Goal: Information Seeking & Learning: Learn about a topic

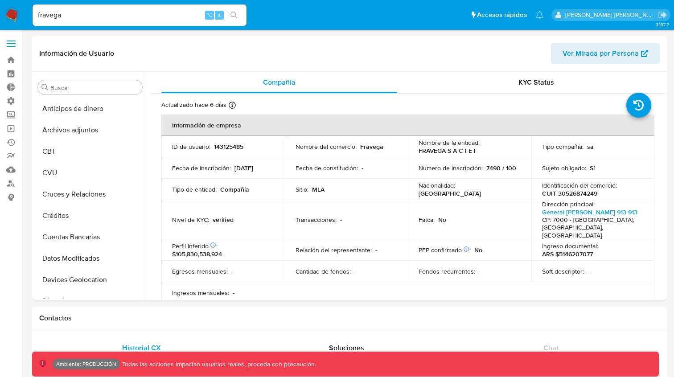
select select "10"
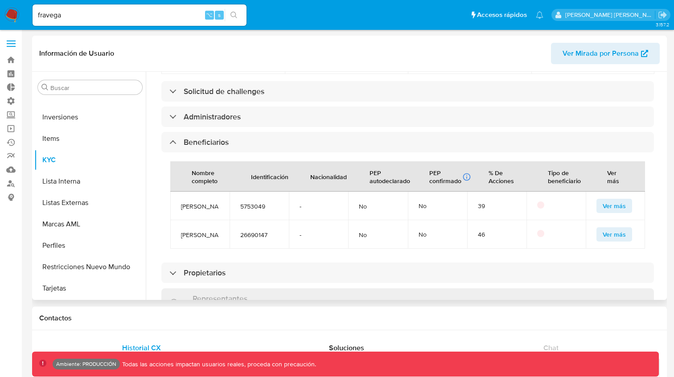
click at [572, 51] on span "Ver Mirada por Persona" at bounding box center [600, 53] width 76 height 21
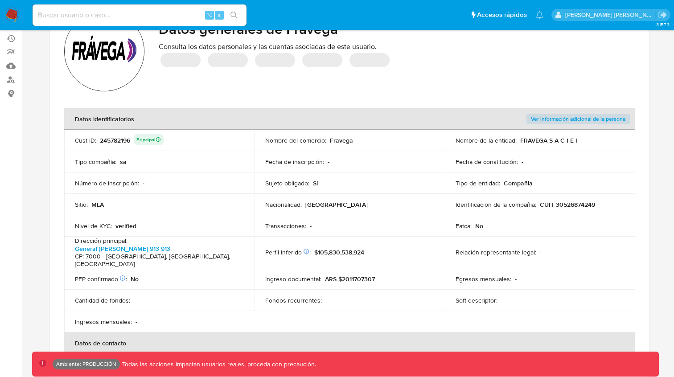
scroll to position [168, 0]
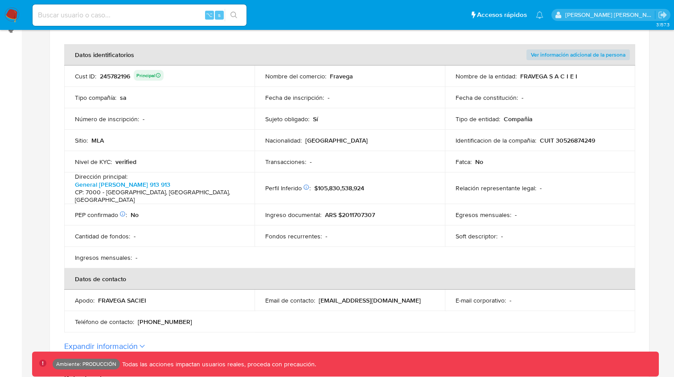
click at [130, 341] on button "Expandir información" at bounding box center [101, 346] width 74 height 10
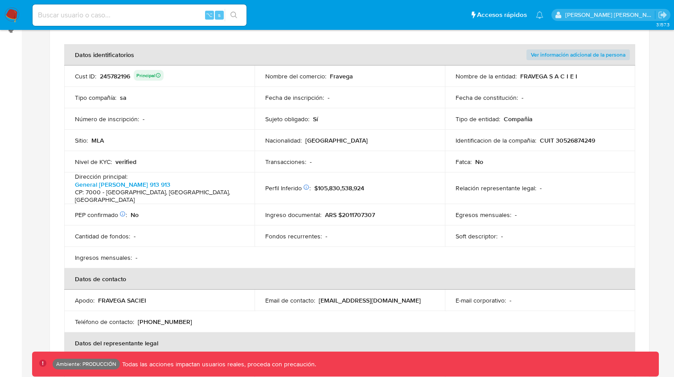
click at [130, 335] on th "Datos del representante legal" at bounding box center [349, 342] width 571 height 21
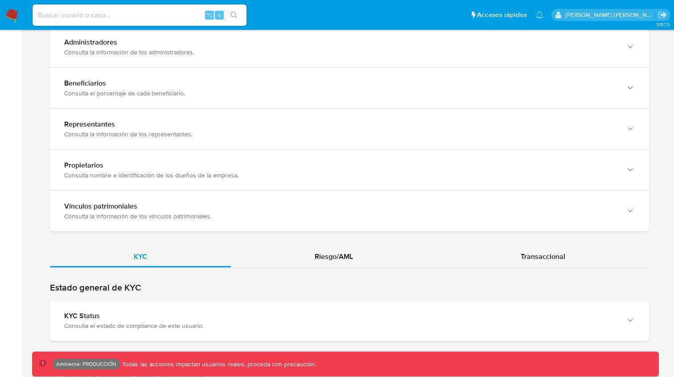
scroll to position [930, 0]
click at [339, 251] on span "Riesgo/AML" at bounding box center [334, 256] width 38 height 10
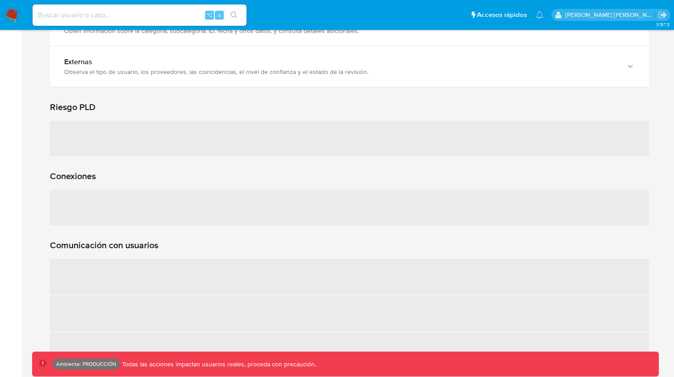
scroll to position [1414, 0]
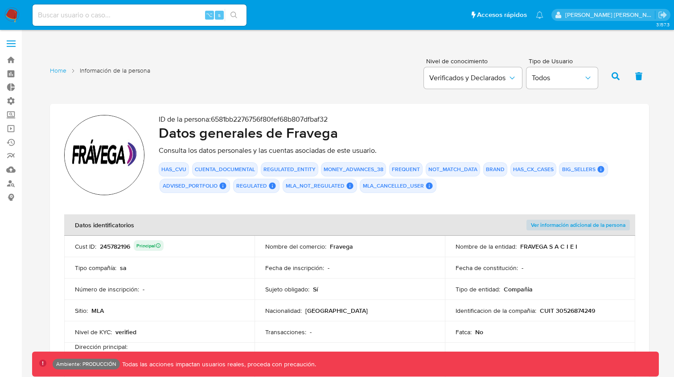
scroll to position [1414, 0]
